Goal: Check status: Check status

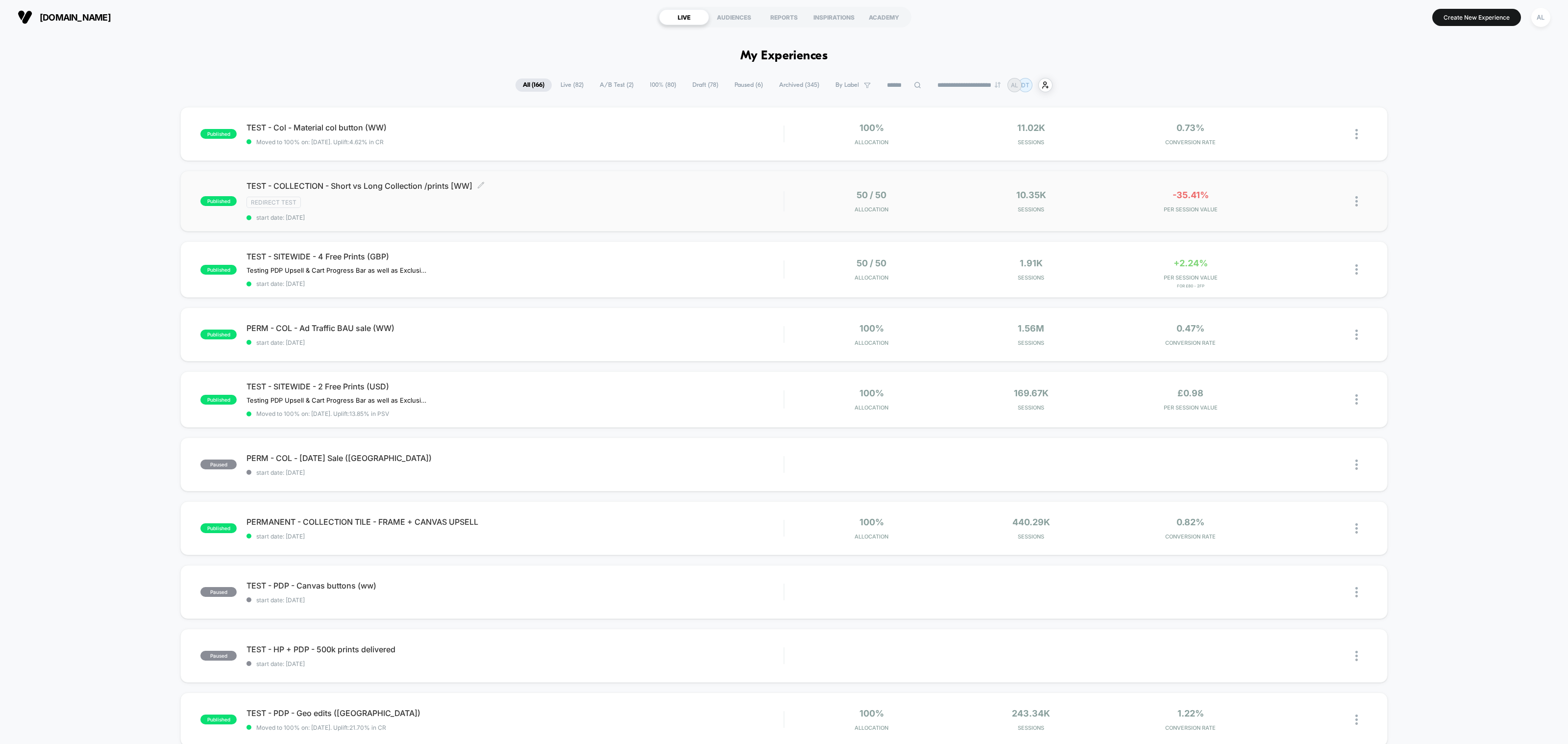
click at [663, 217] on span "start date: [DATE]" at bounding box center [515, 217] width 537 height 7
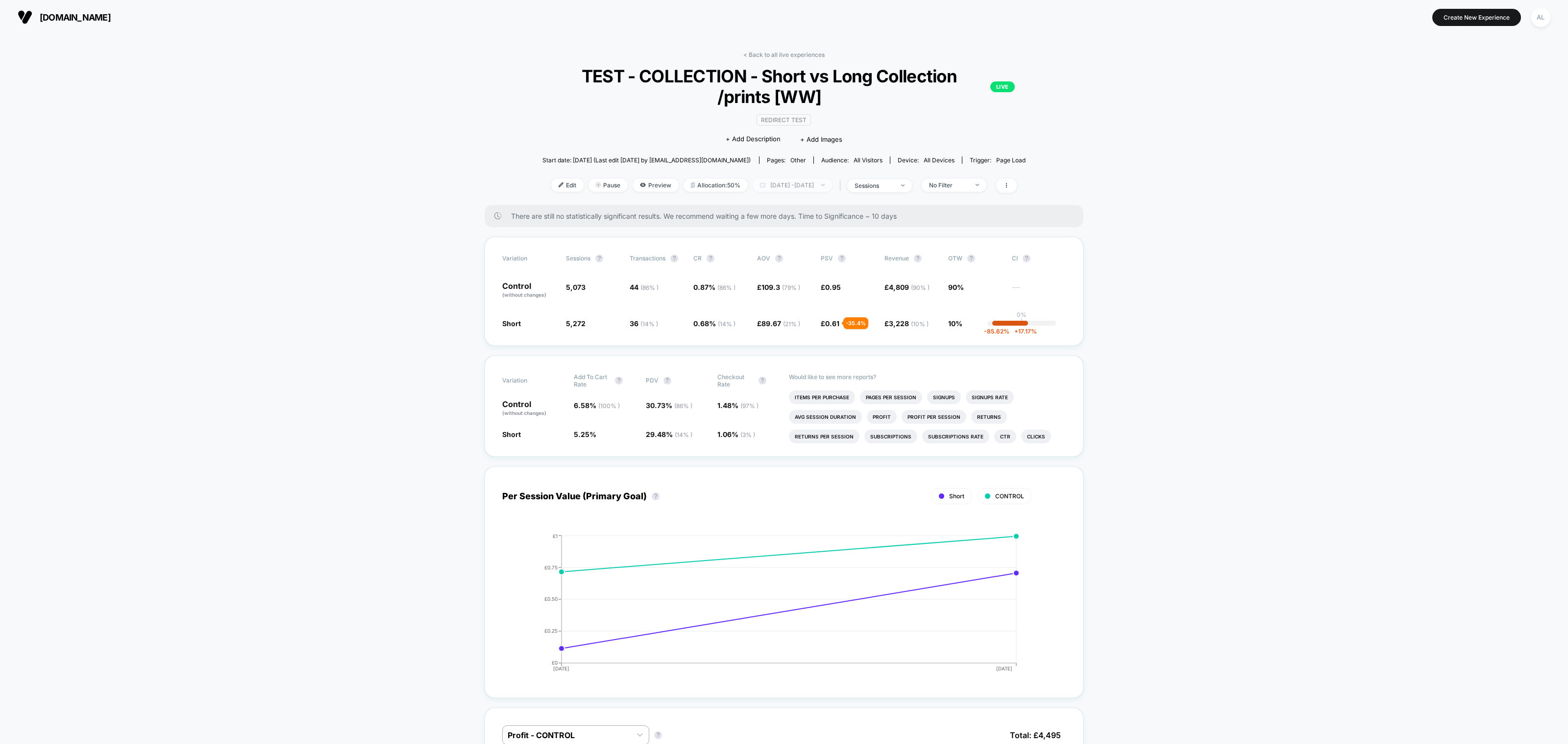
click at [820, 184] on span "[DATE] - [DATE]" at bounding box center [792, 185] width 79 height 14
click at [724, 234] on button "[DATE]" at bounding box center [724, 235] width 27 height 9
click at [760, 338] on button "Apply" at bounding box center [792, 336] width 166 height 17
